Goal: Use online tool/utility: Utilize a website feature to perform a specific function

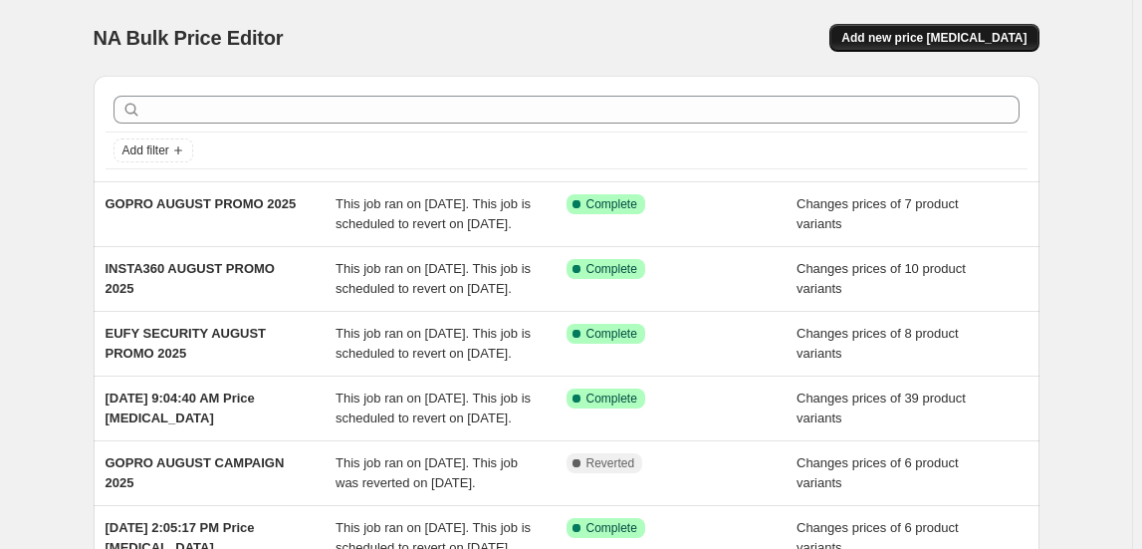
click at [992, 34] on span "Add new price change job" at bounding box center [934, 38] width 185 height 16
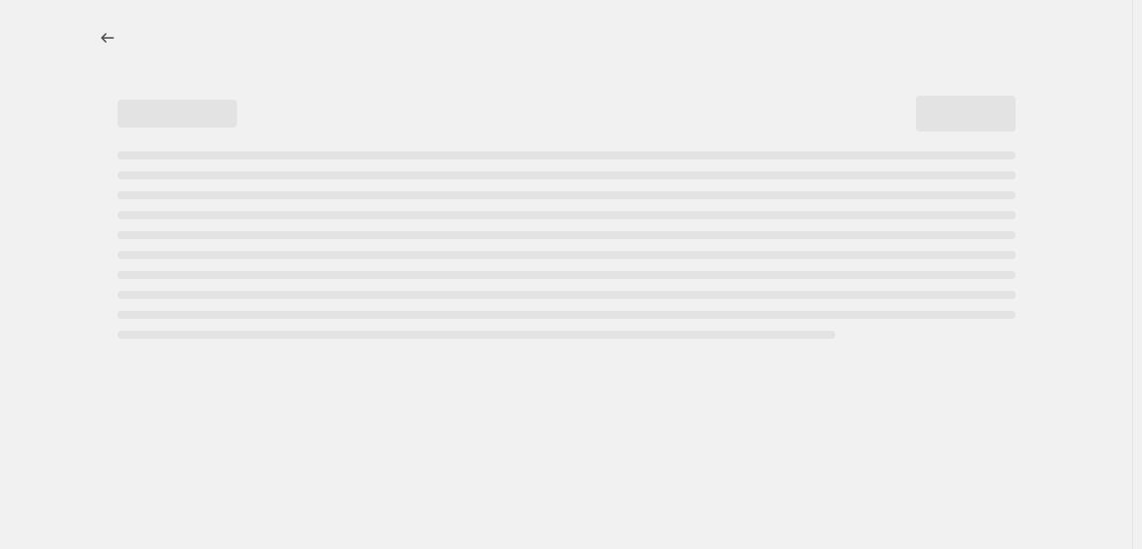
select select "percentage"
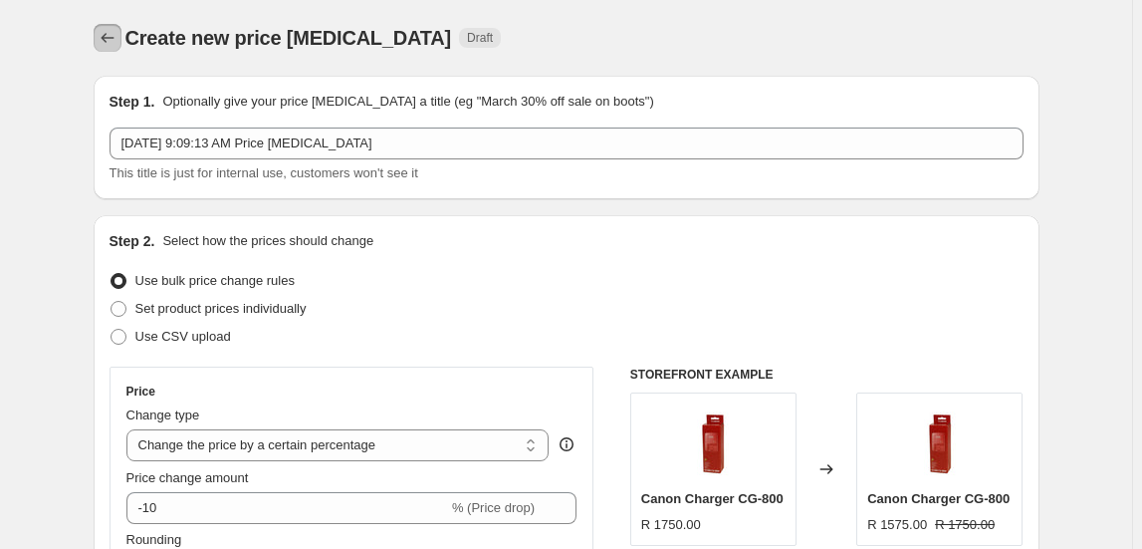
click at [115, 31] on icon "Price change jobs" at bounding box center [108, 38] width 20 height 20
